Goal: Transaction & Acquisition: Purchase product/service

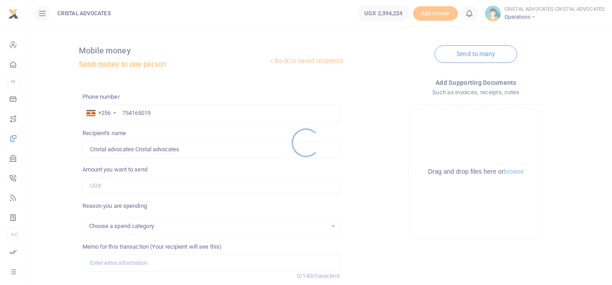
select select
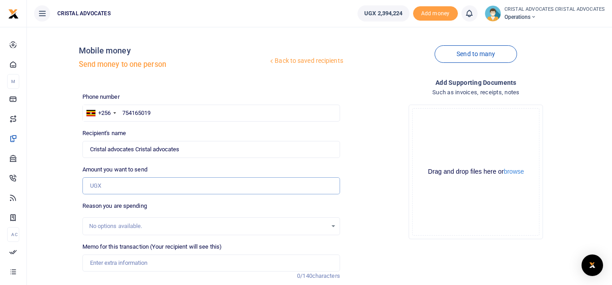
click at [119, 186] on input "Amount you want to send" at bounding box center [211, 185] width 258 height 17
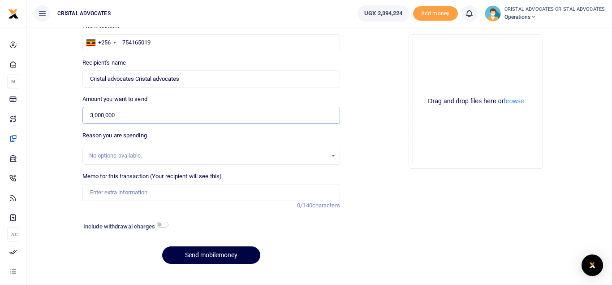
scroll to position [76, 0]
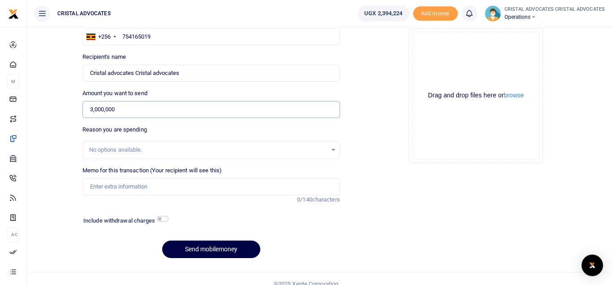
type input "3,000,000"
click at [164, 219] on input "checkbox" at bounding box center [163, 219] width 12 height 6
checkbox input "true"
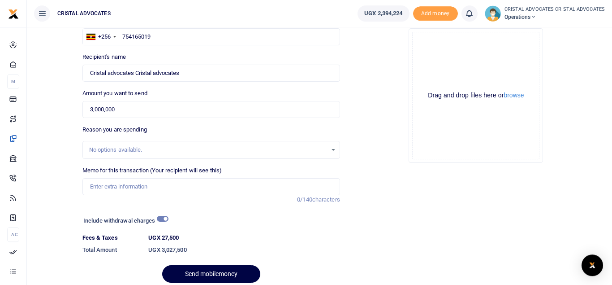
click at [378, 225] on div "Add supporting Documents Such as invoices, receipts, notes Drop your files here…" at bounding box center [476, 145] width 265 height 288
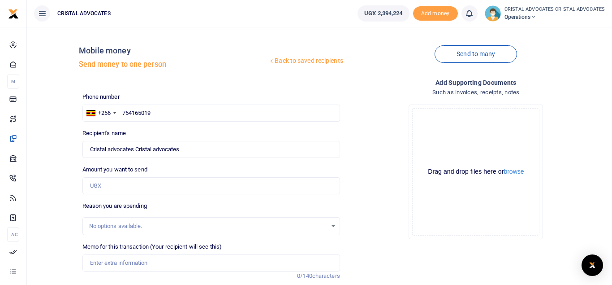
click at [329, 240] on div "Phone number +256 [GEOGRAPHIC_DATA] [PHONE_NUMBER] Phone is required. Recipient…" at bounding box center [211, 216] width 265 height 249
click at [243, 100] on div "Phone number +256 [GEOGRAPHIC_DATA] [PHONE_NUMBER] Phone is required." at bounding box center [211, 106] width 258 height 29
